Goal: Transaction & Acquisition: Purchase product/service

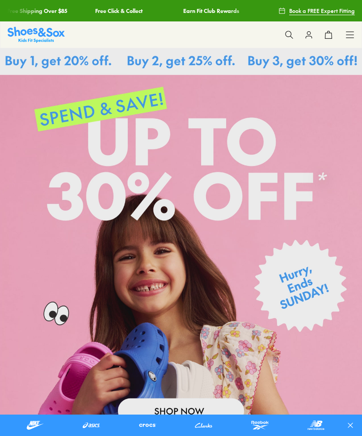
click at [3, 275] on link at bounding box center [181, 250] width 362 height 404
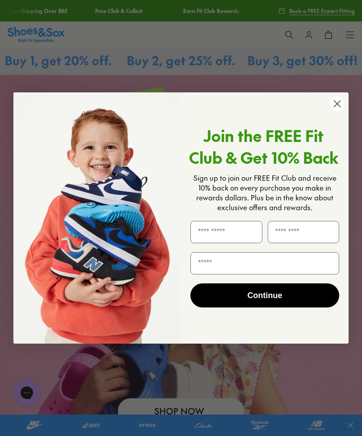
click at [114, 130] on img "POPUP Form" at bounding box center [96, 217] width 167 height 251
click at [336, 106] on circle "Close dialog" at bounding box center [336, 103] width 15 height 15
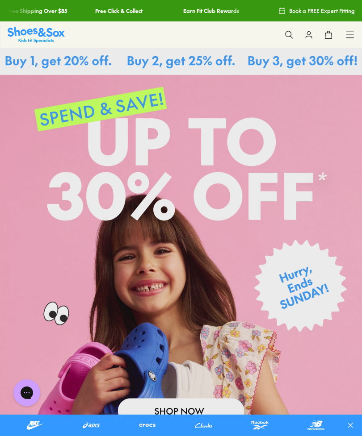
click at [284, 35] on button at bounding box center [289, 35] width 20 height 20
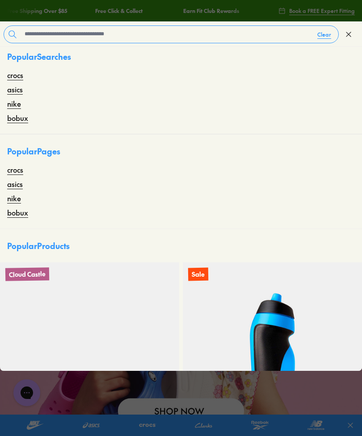
click at [15, 120] on link "bobux" at bounding box center [17, 117] width 21 height 11
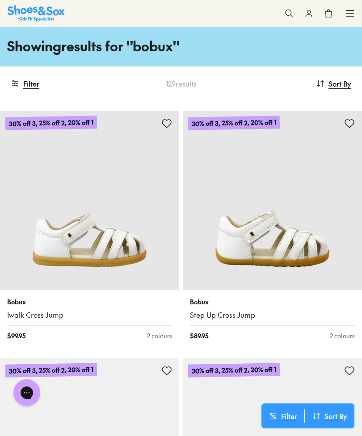
scroll to position [60, 0]
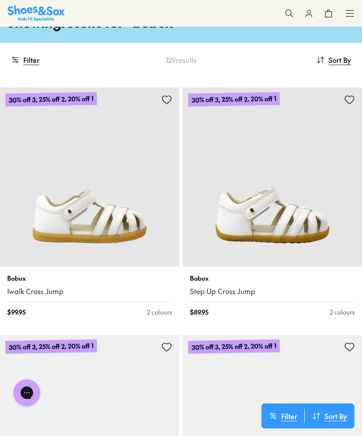
click at [291, 423] on button "Filter" at bounding box center [282, 416] width 43 height 14
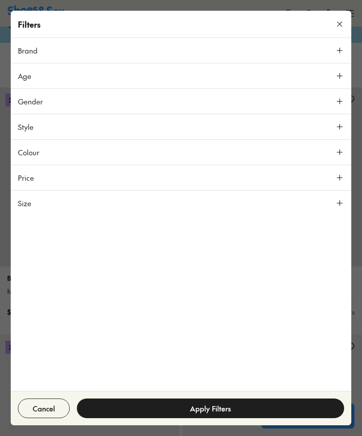
click at [336, 154] on icon at bounding box center [339, 152] width 9 height 9
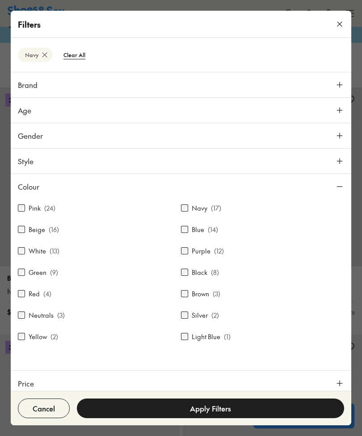
scroll to position [92, 0]
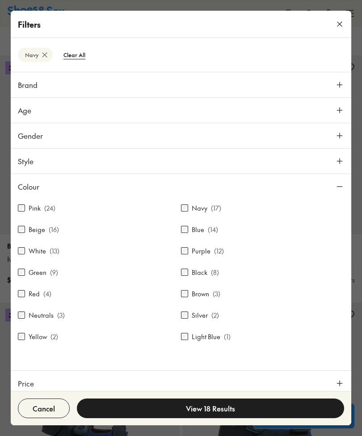
click at [280, 418] on button "View 18 Results" at bounding box center [210, 409] width 267 height 20
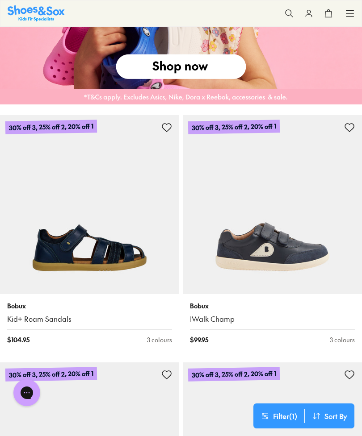
scroll to position [900, 0]
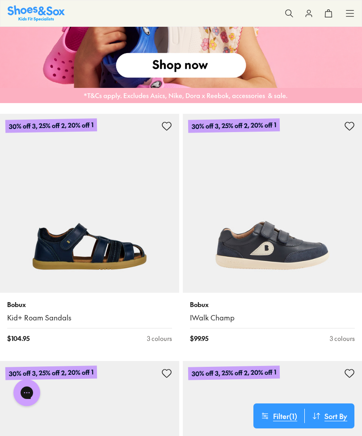
click at [144, 249] on img at bounding box center [89, 203] width 179 height 179
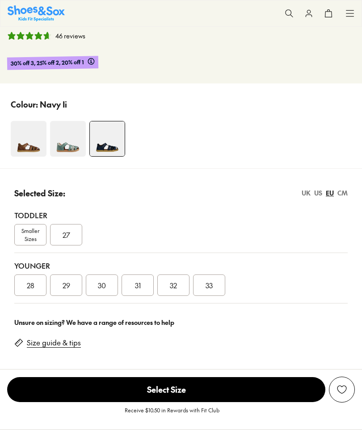
select select "*"
click at [22, 227] on span "Smaller Sizes" at bounding box center [30, 235] width 31 height 16
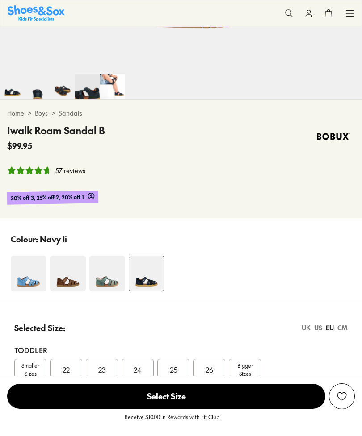
select select "*"
click at [182, 359] on div "25" at bounding box center [173, 369] width 32 height 21
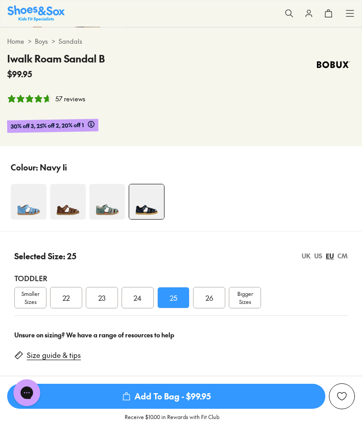
scroll to position [448, 0]
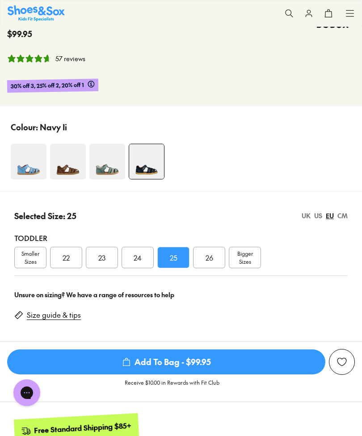
click at [222, 349] on span "Add To Bag - $99.95" at bounding box center [166, 361] width 318 height 25
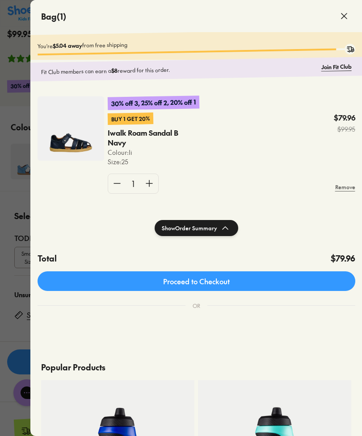
click at [343, 18] on icon at bounding box center [343, 16] width 11 height 11
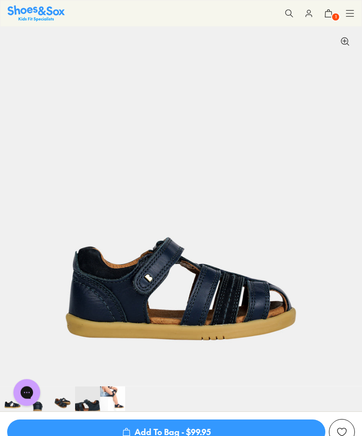
scroll to position [0, 0]
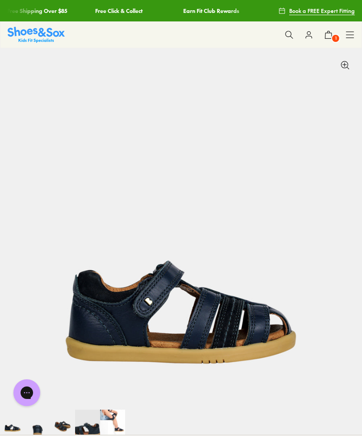
click at [345, 39] on icon at bounding box center [349, 34] width 9 height 9
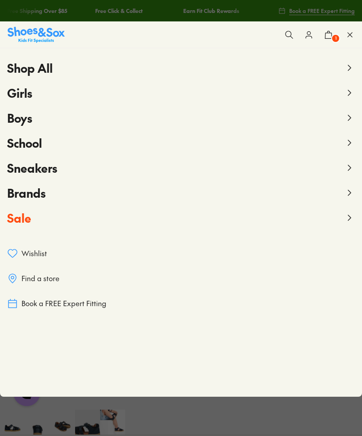
click at [13, 116] on span "Boys" at bounding box center [19, 118] width 25 height 16
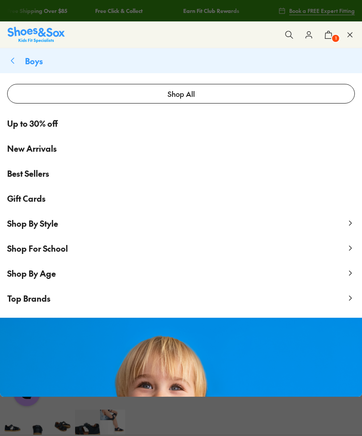
click at [17, 300] on span "Top Brands" at bounding box center [28, 298] width 43 height 11
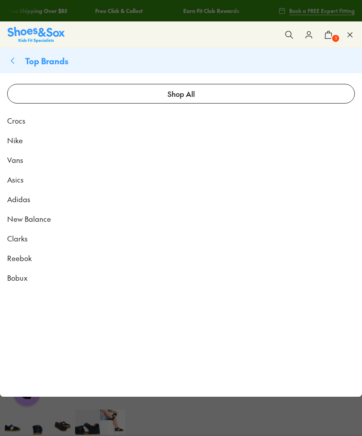
click at [14, 138] on span "Nike" at bounding box center [15, 140] width 16 height 11
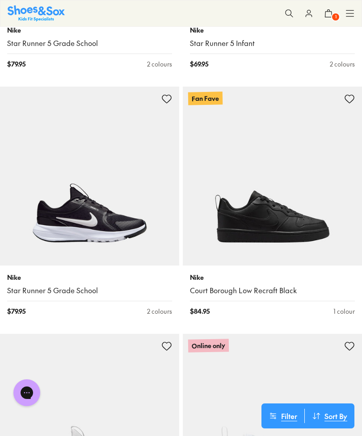
scroll to position [2716, 0]
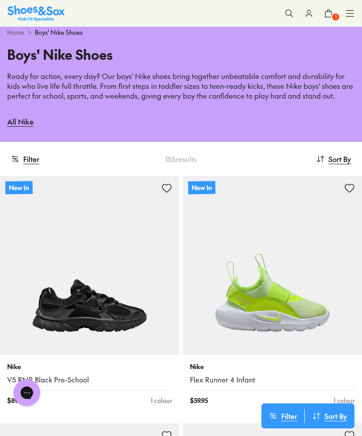
scroll to position [28, 0]
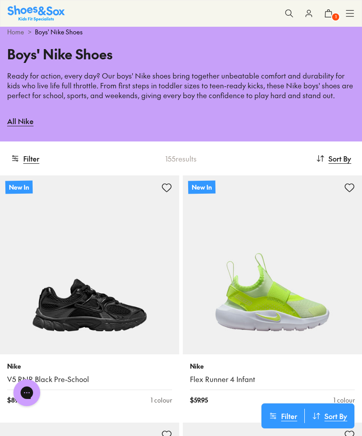
click at [341, 157] on span "Sort By" at bounding box center [339, 158] width 23 height 11
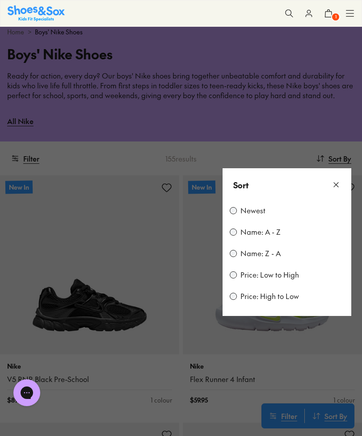
click at [335, 182] on icon at bounding box center [335, 184] width 9 height 9
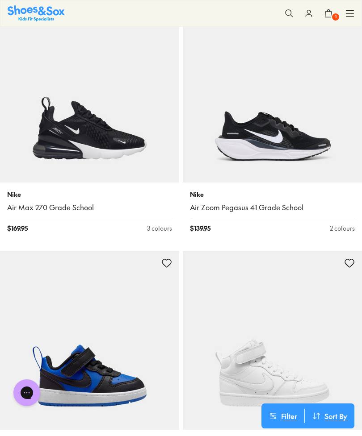
scroll to position [7251, 0]
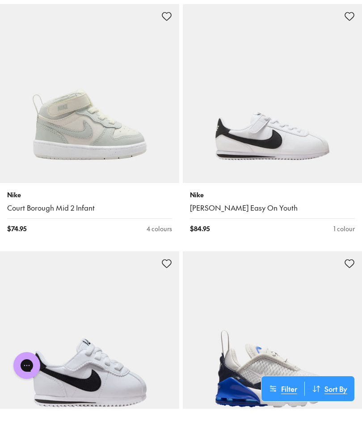
scroll to position [9721, 0]
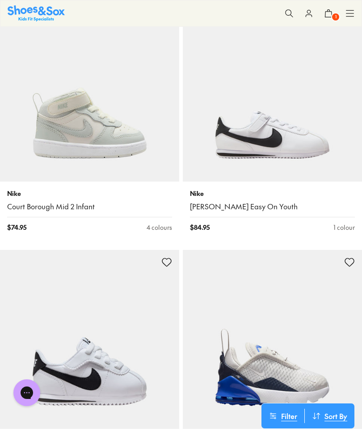
click at [287, 411] on button "Filter" at bounding box center [282, 416] width 43 height 14
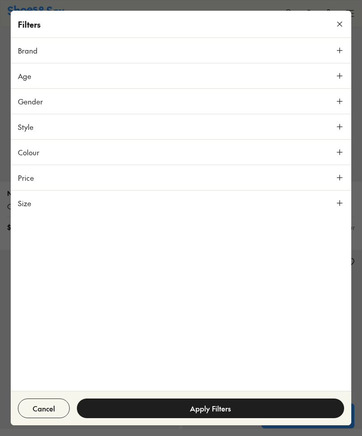
click at [24, 154] on span "Colour" at bounding box center [28, 152] width 21 height 11
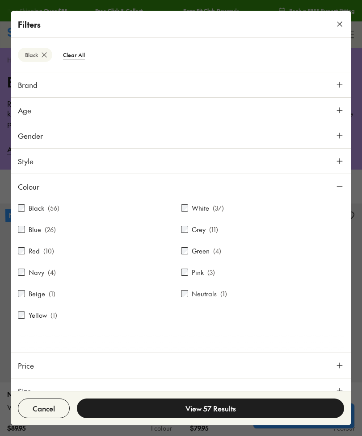
click at [283, 407] on button "View 57 Results" at bounding box center [210, 409] width 267 height 20
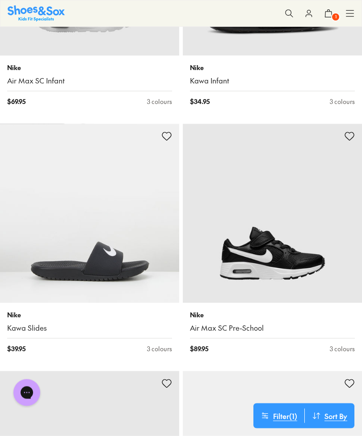
scroll to position [3683, 0]
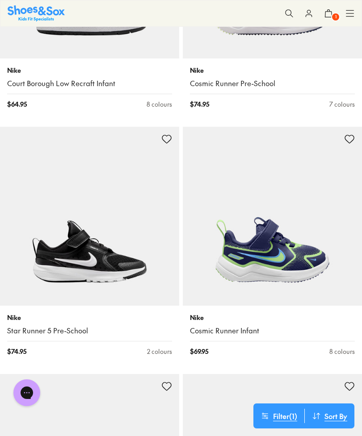
scroll to position [1690, 0]
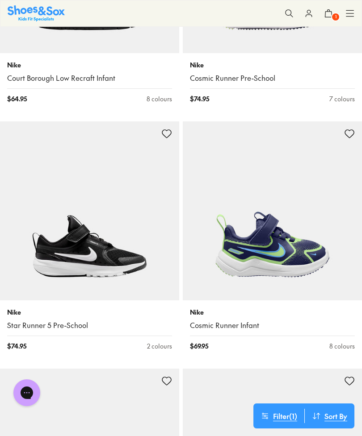
click at [57, 197] on img at bounding box center [89, 210] width 179 height 179
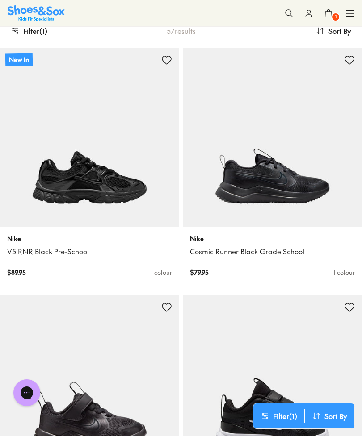
scroll to position [0, 0]
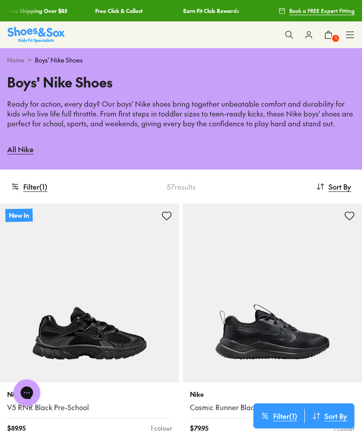
click at [43, 36] on img at bounding box center [36, 35] width 57 height 16
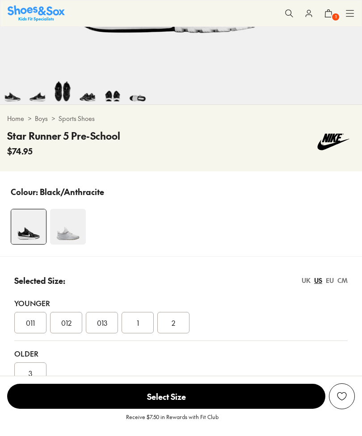
select select "*"
click at [101, 317] on span "013" at bounding box center [102, 322] width 10 height 11
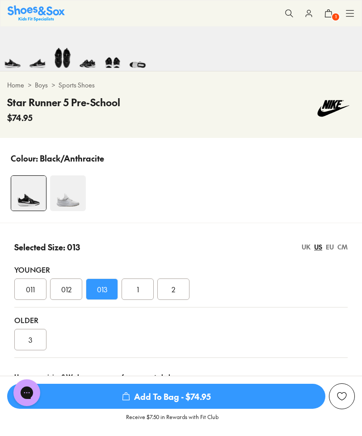
scroll to position [367, 0]
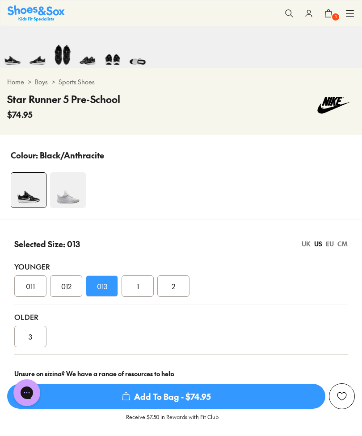
click at [285, 409] on span "Add To Bag - $74.95" at bounding box center [166, 396] width 318 height 25
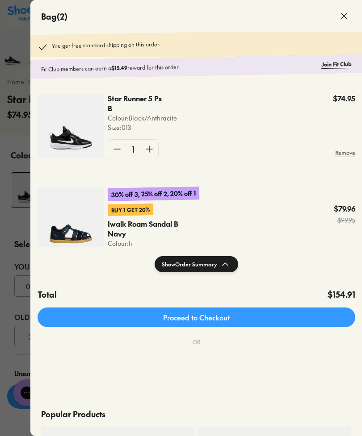
click at [18, 127] on div at bounding box center [181, 218] width 362 height 436
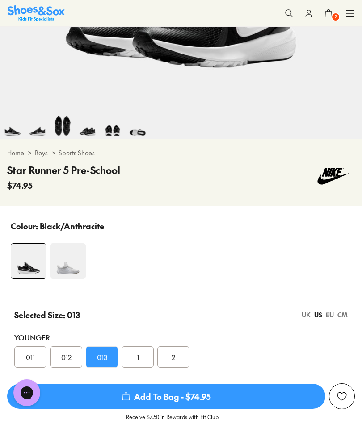
scroll to position [298, 0]
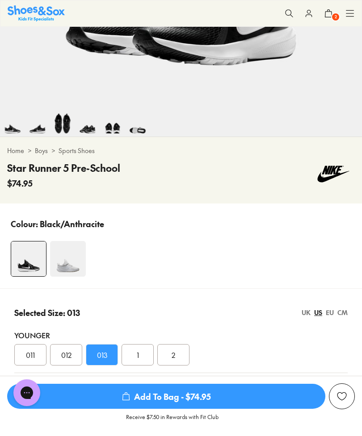
click at [64, 241] on img at bounding box center [68, 259] width 36 height 36
